Goal: Transaction & Acquisition: Purchase product/service

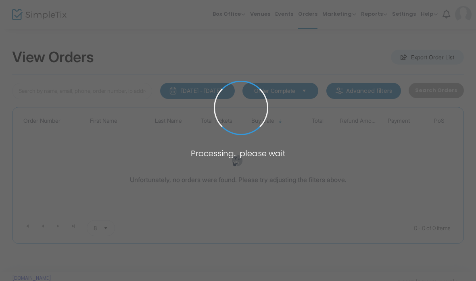
scroll to position [15, 0]
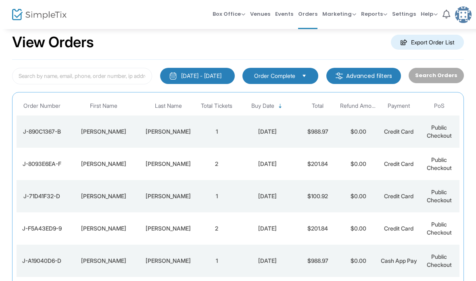
click at [236, 12] on span "Box Office" at bounding box center [229, 14] width 33 height 8
click at [250, 27] on li "Sell Tickets" at bounding box center [242, 27] width 58 height 16
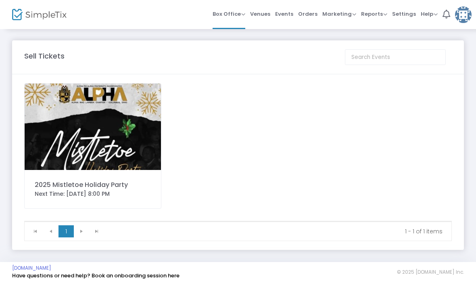
click at [102, 111] on img at bounding box center [93, 127] width 136 height 86
